Goal: Information Seeking & Learning: Understand process/instructions

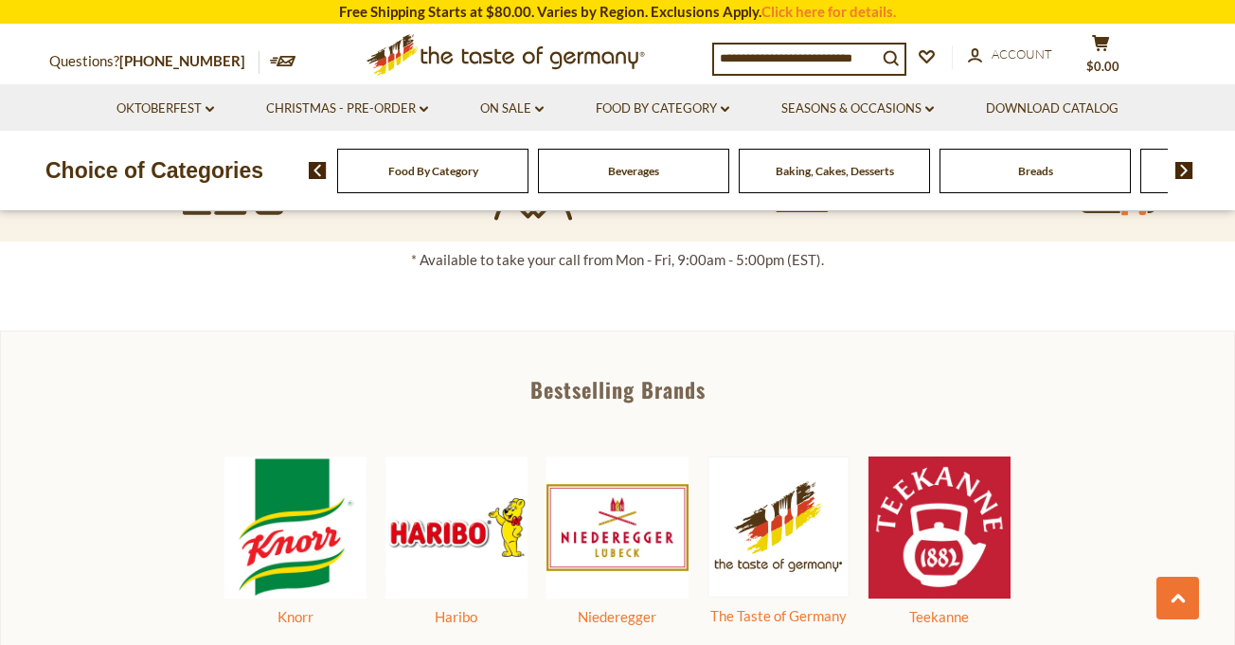
scroll to position [721, 0]
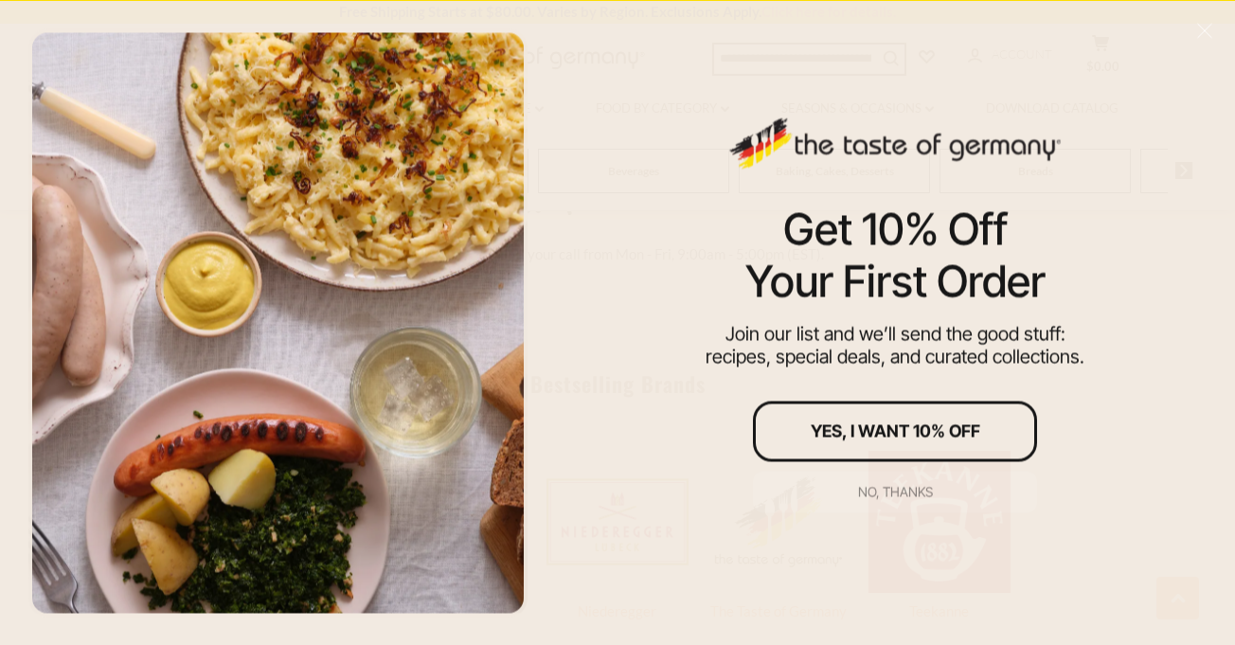
click at [895, 500] on button "No, thanks" at bounding box center [895, 492] width 284 height 42
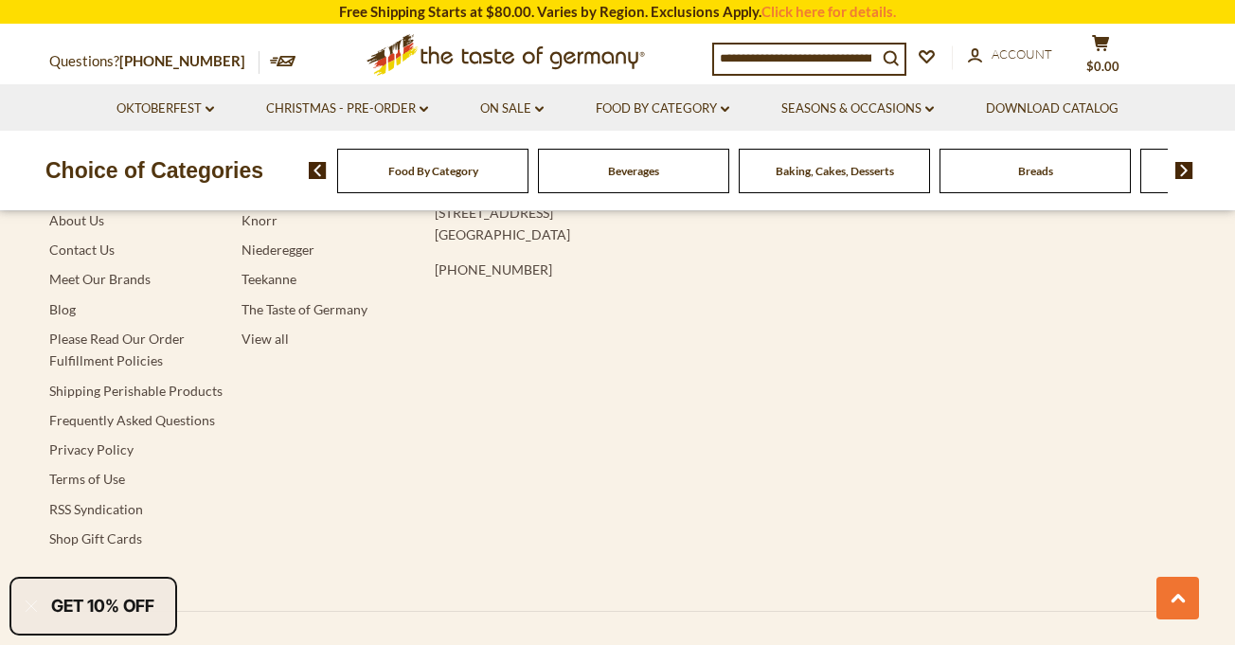
scroll to position [3749, 0]
click at [162, 385] on link "Shipping Perishable Products" at bounding box center [135, 390] width 173 height 16
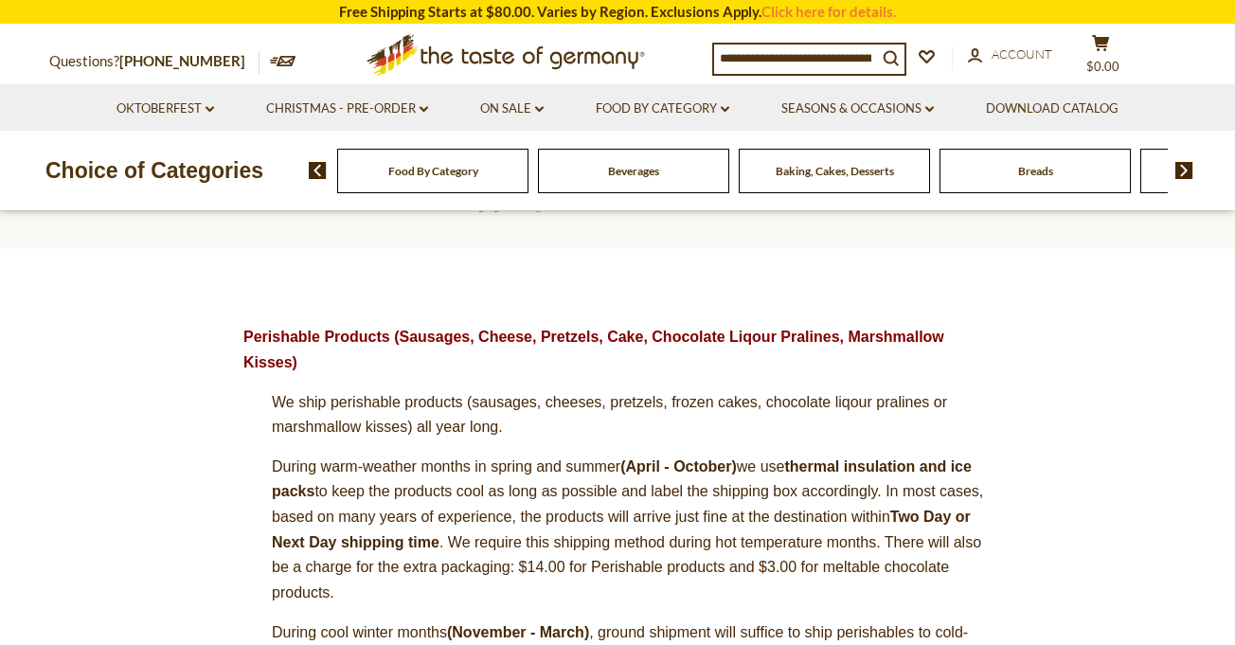
scroll to position [126, 0]
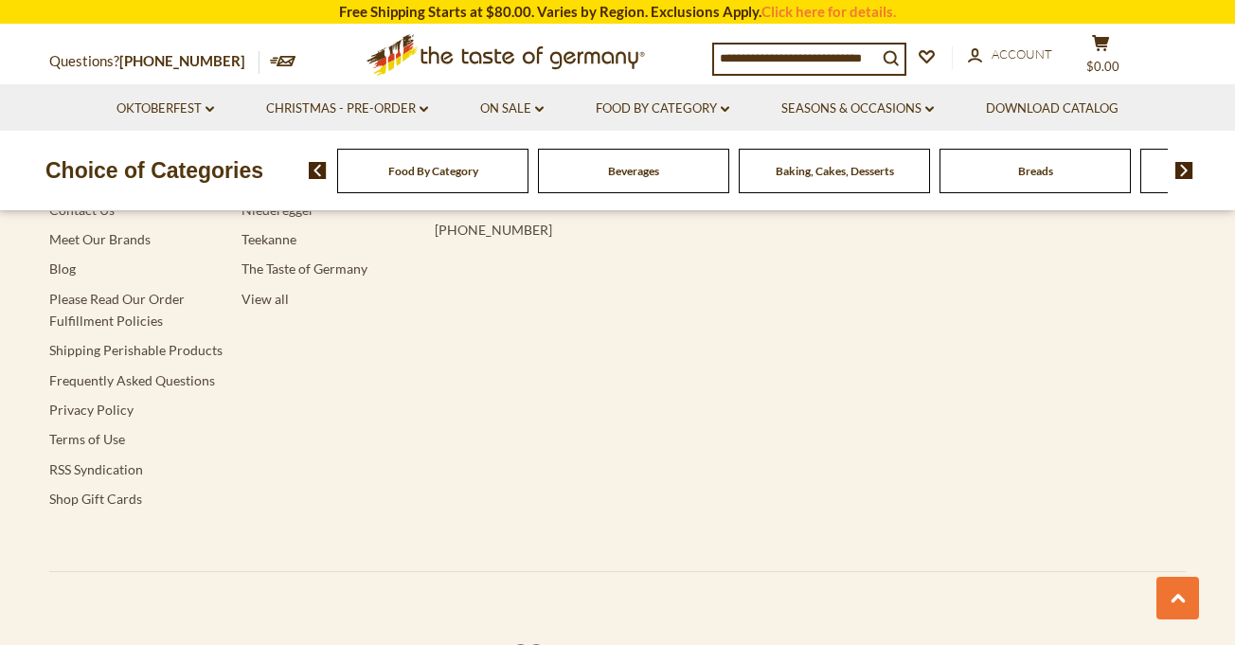
scroll to position [2677, 0]
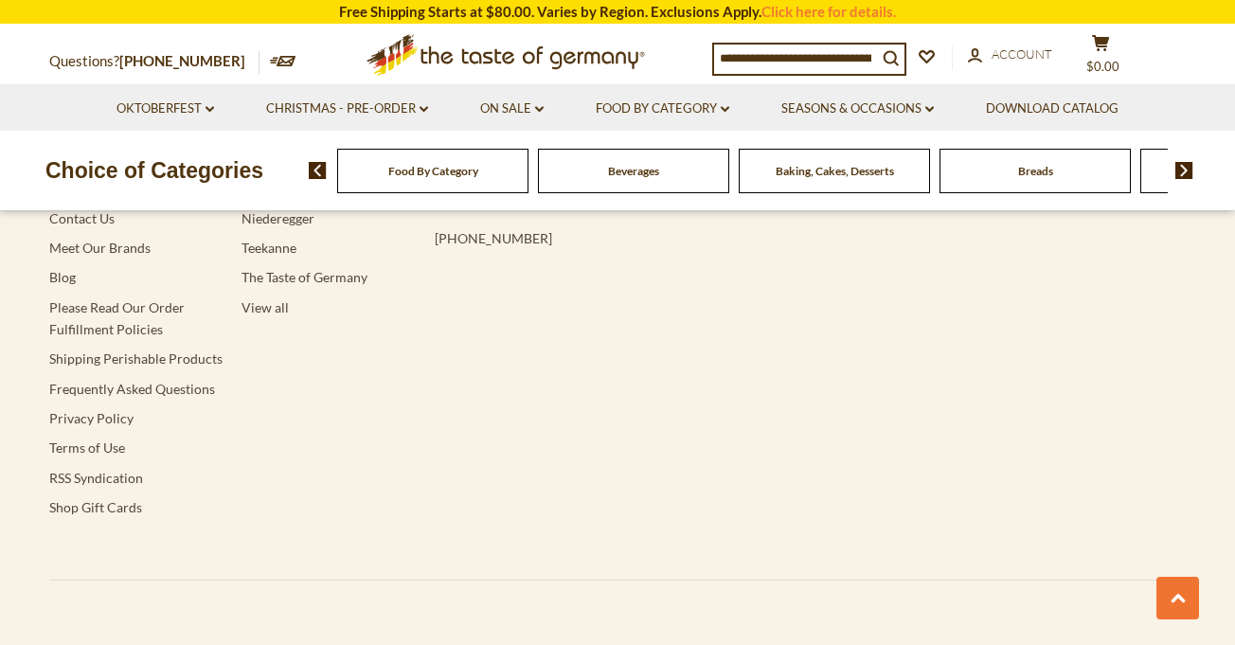
drag, startPoint x: 184, startPoint y: 314, endPoint x: 47, endPoint y: 284, distance: 139.6
click at [47, 284] on div "Navigation Download Catalog About Us Contact Us Meet Our Brands Blog Please Rea…" at bounding box center [617, 415] width 1165 height 741
drag, startPoint x: 188, startPoint y: 308, endPoint x: 51, endPoint y: 284, distance: 138.5
click at [51, 297] on li "Please Read Our Order Fulfillment Policies" at bounding box center [135, 319] width 173 height 45
copy link "Please Read Our Order Fulfillment Policies"
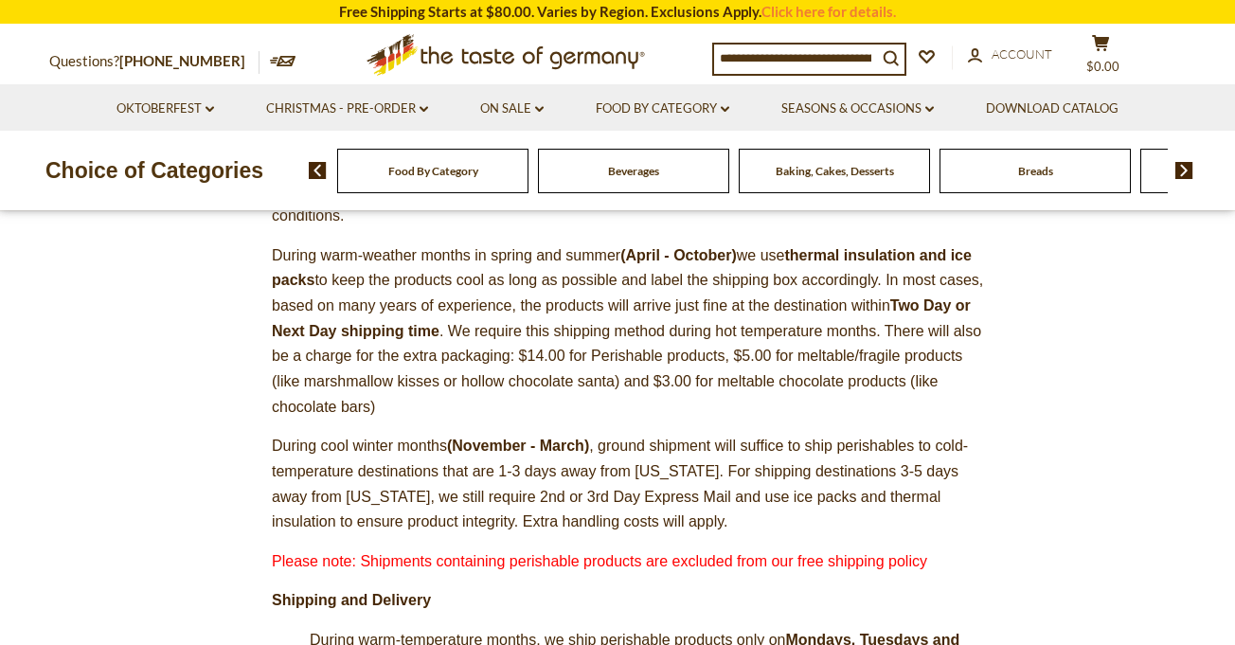
scroll to position [146, 0]
